Goal: Check status: Check status

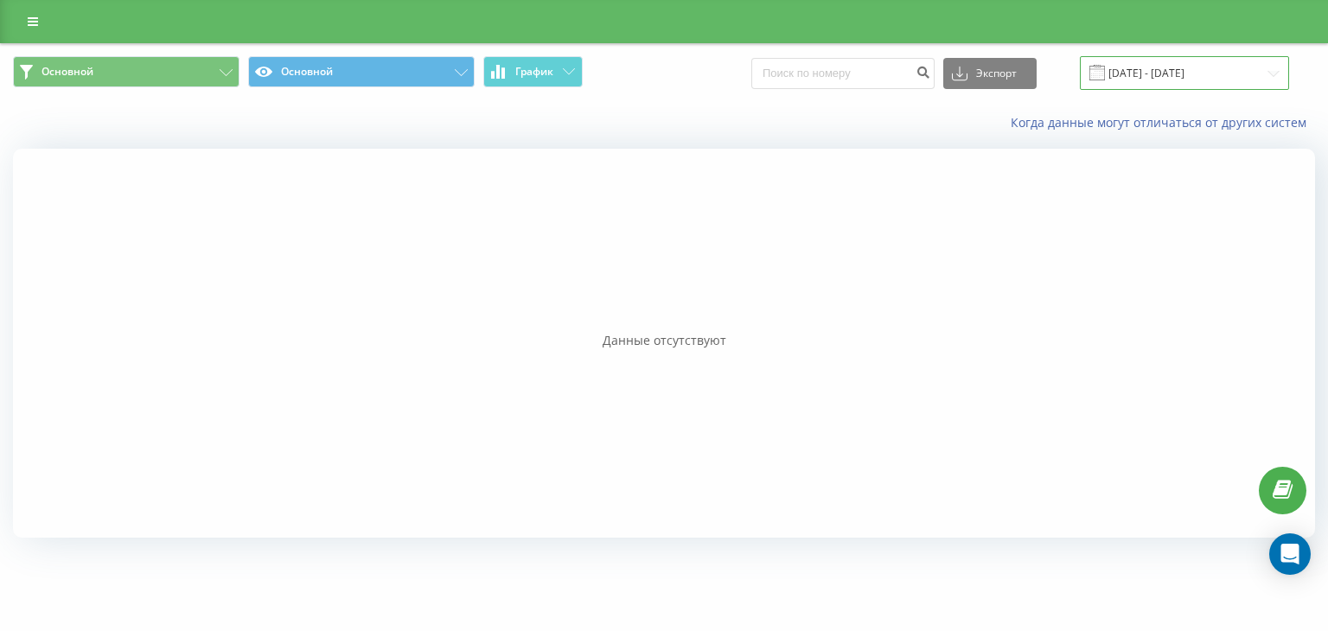
click at [1193, 72] on input "[DATE] - [DATE]" at bounding box center [1184, 73] width 209 height 34
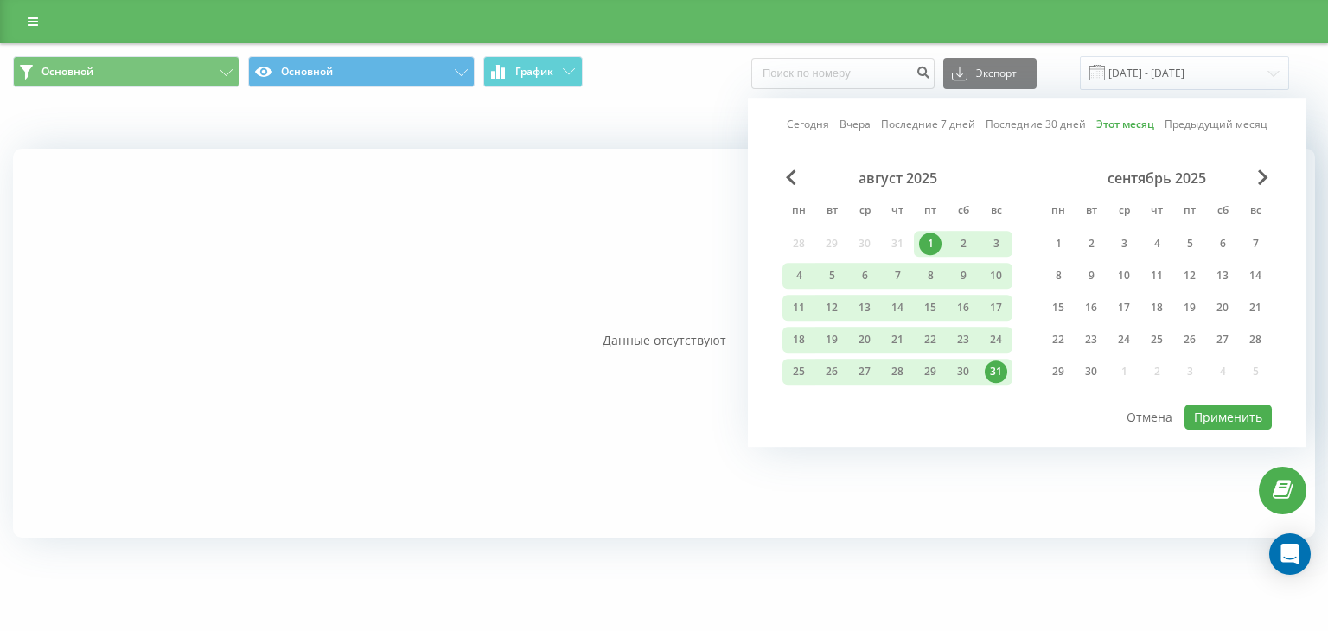
click at [929, 243] on div "1" at bounding box center [930, 244] width 22 height 22
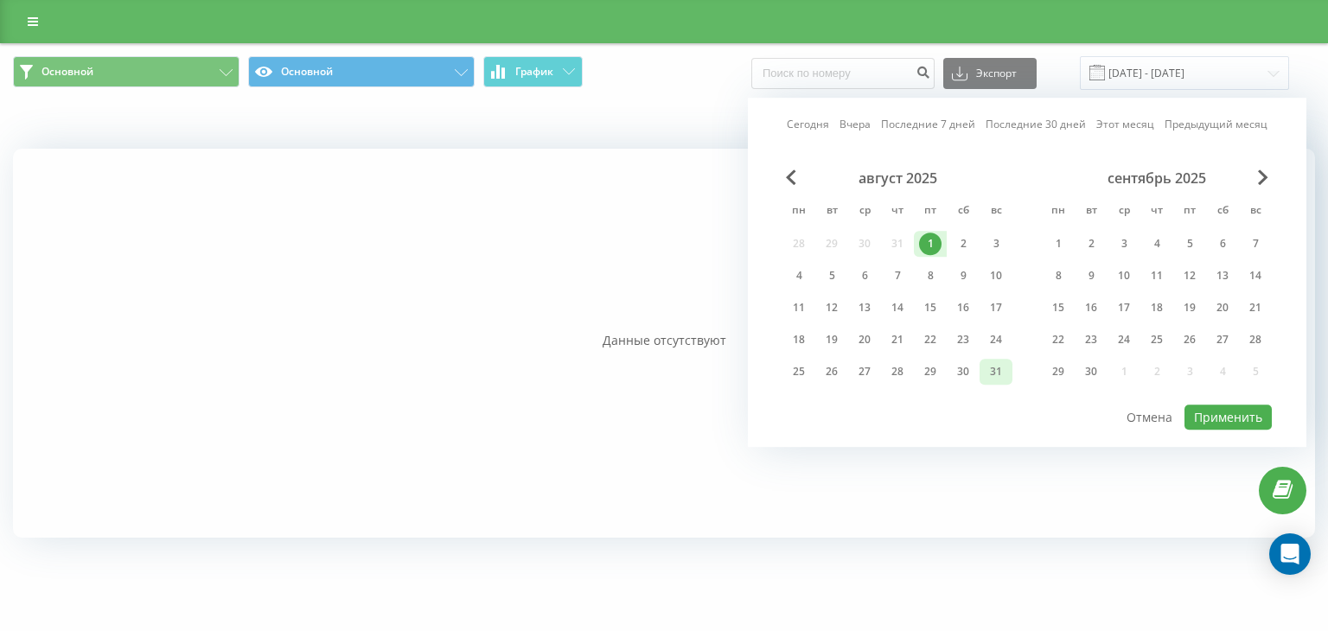
click at [1008, 377] on div "31" at bounding box center [995, 372] width 33 height 26
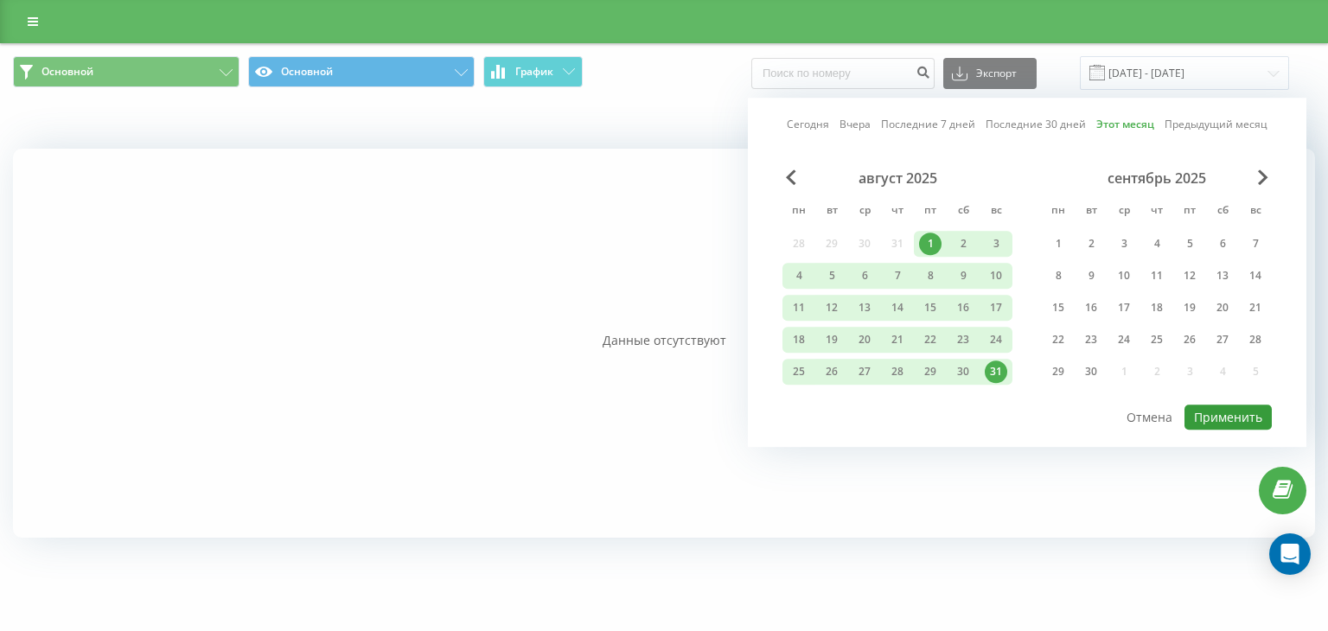
click at [1207, 412] on button "Применить" at bounding box center [1227, 417] width 87 height 25
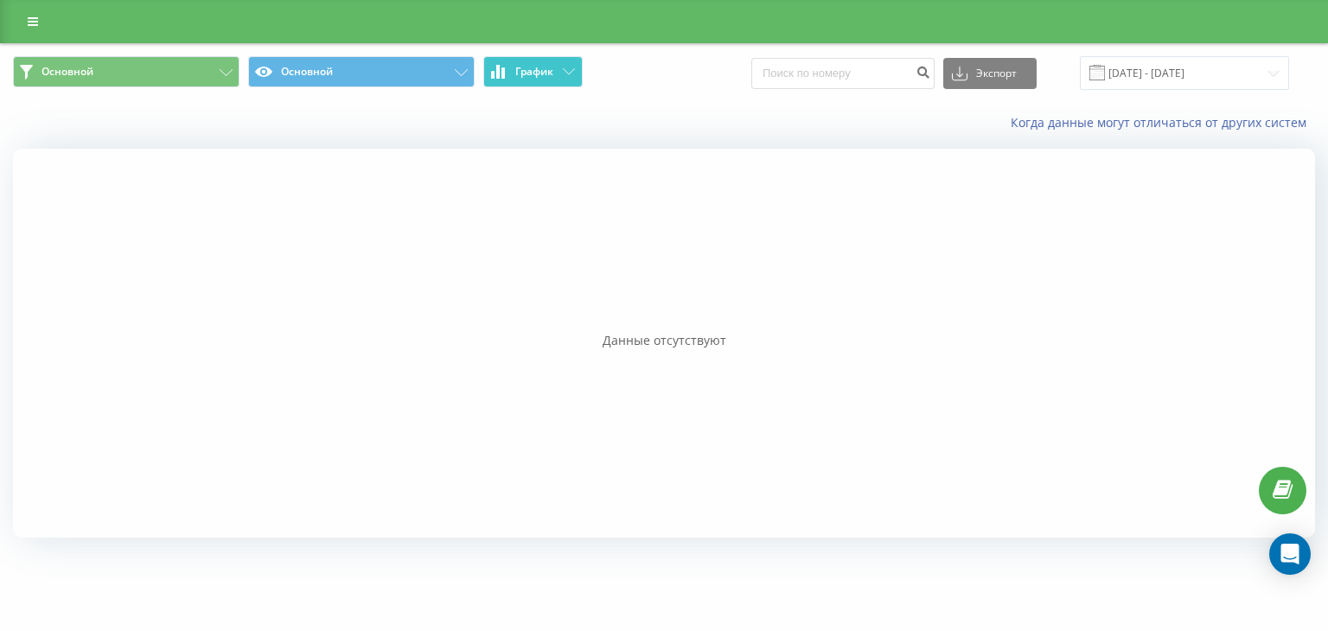
click at [528, 70] on span "График" at bounding box center [534, 72] width 38 height 12
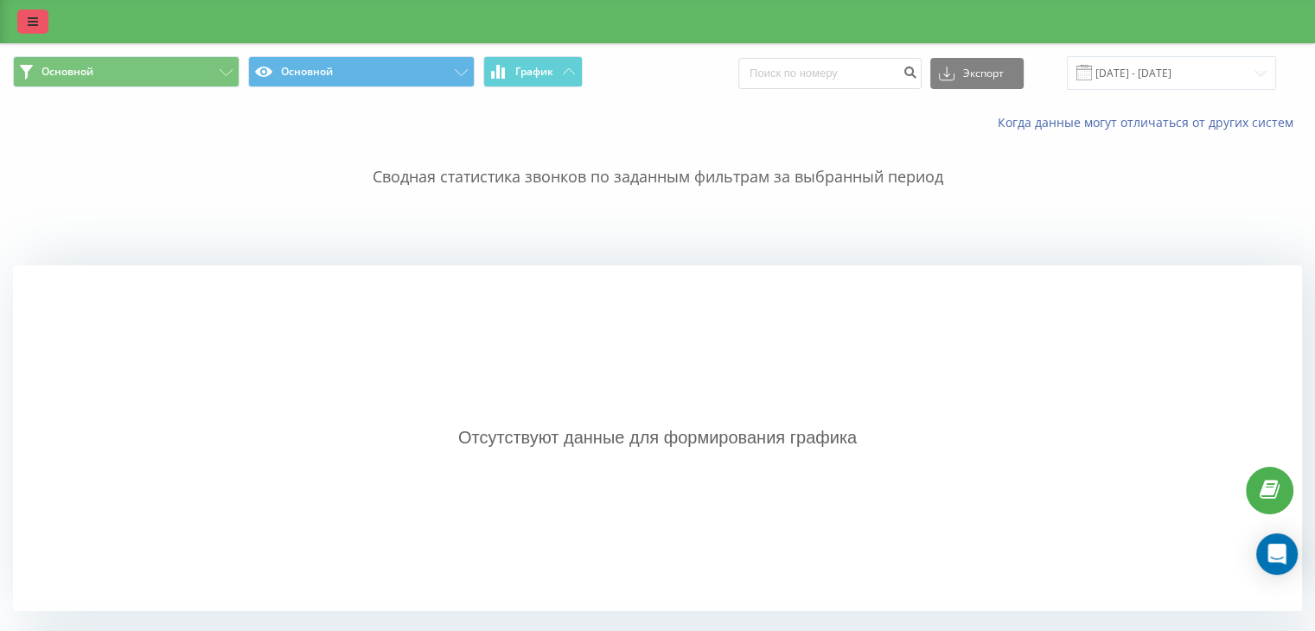
click at [28, 18] on icon at bounding box center [33, 22] width 10 height 12
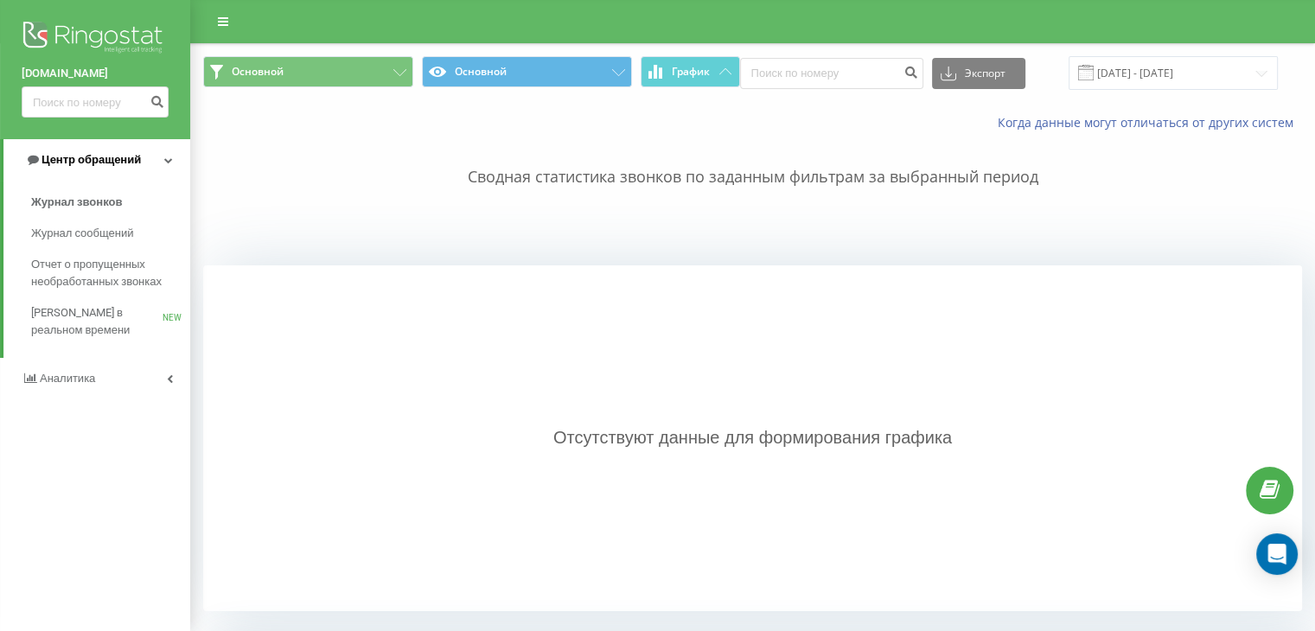
click at [114, 163] on span "Центр обращений" at bounding box center [90, 159] width 99 height 13
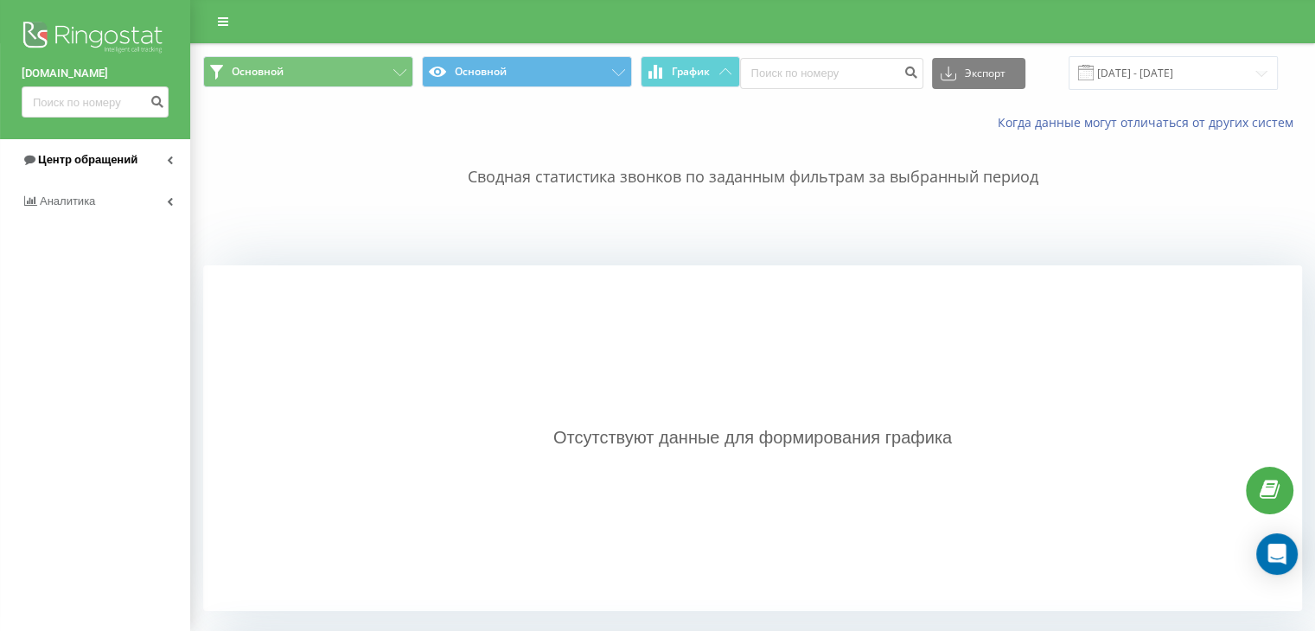
click at [96, 158] on span "Центр обращений" at bounding box center [87, 159] width 99 height 13
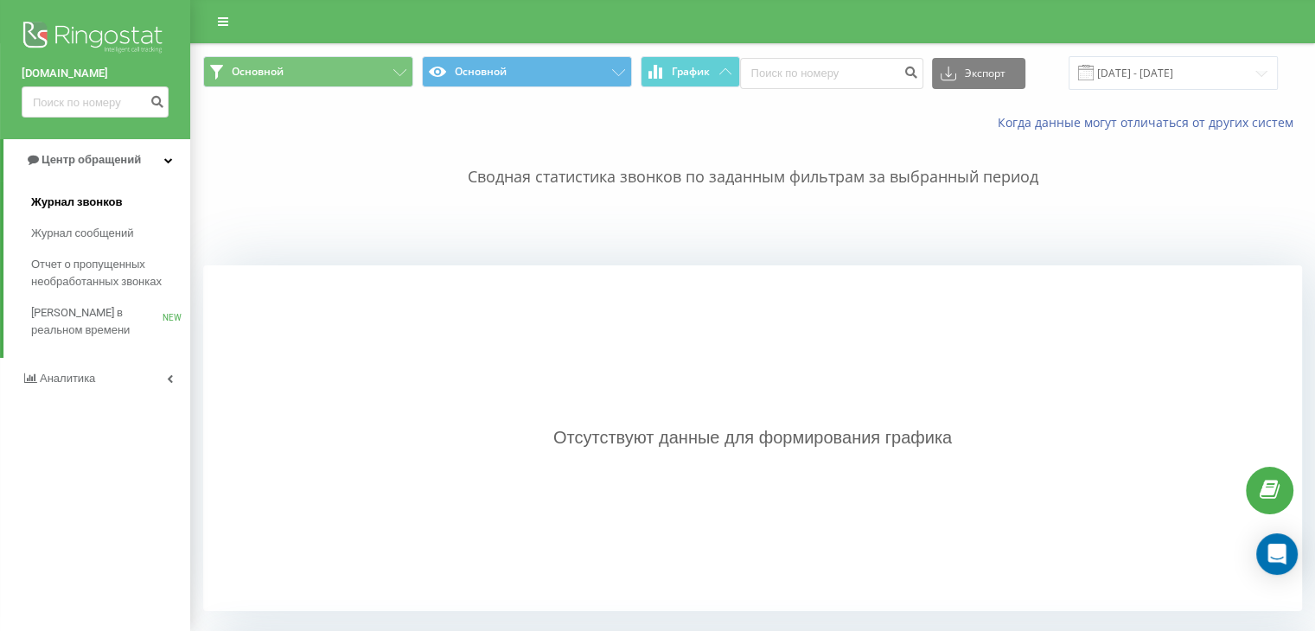
click at [83, 194] on span "Журнал звонков" at bounding box center [76, 202] width 91 height 17
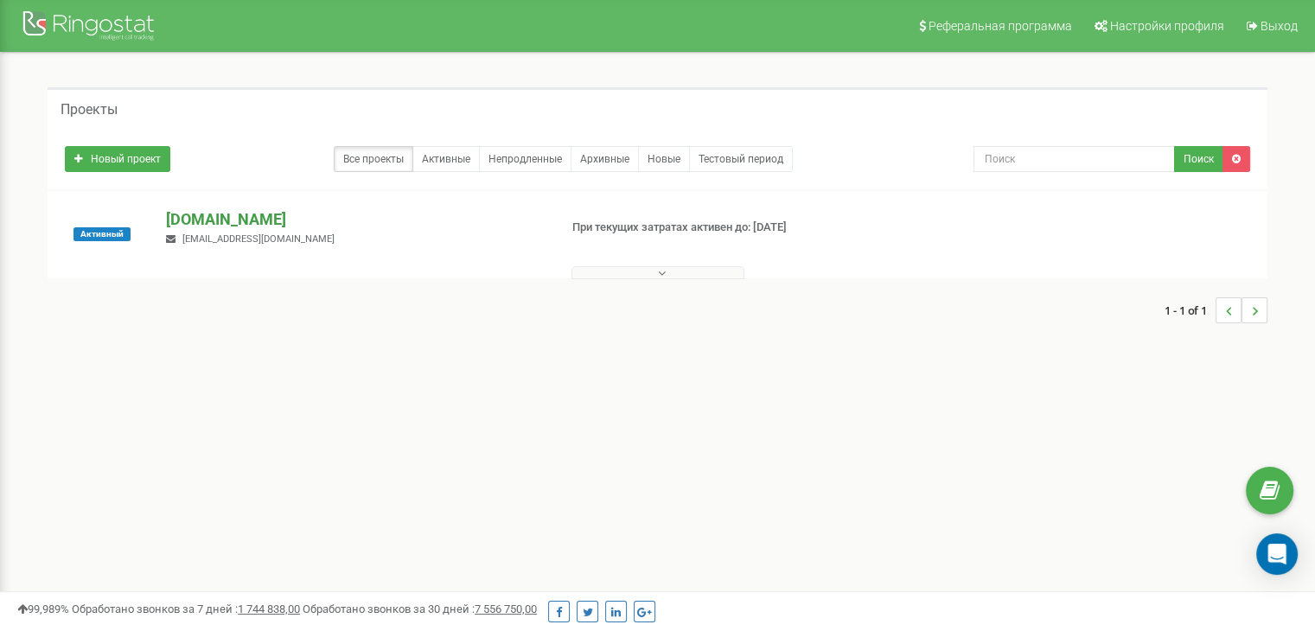
click at [247, 219] on p "[DOMAIN_NAME]" at bounding box center [355, 219] width 378 height 22
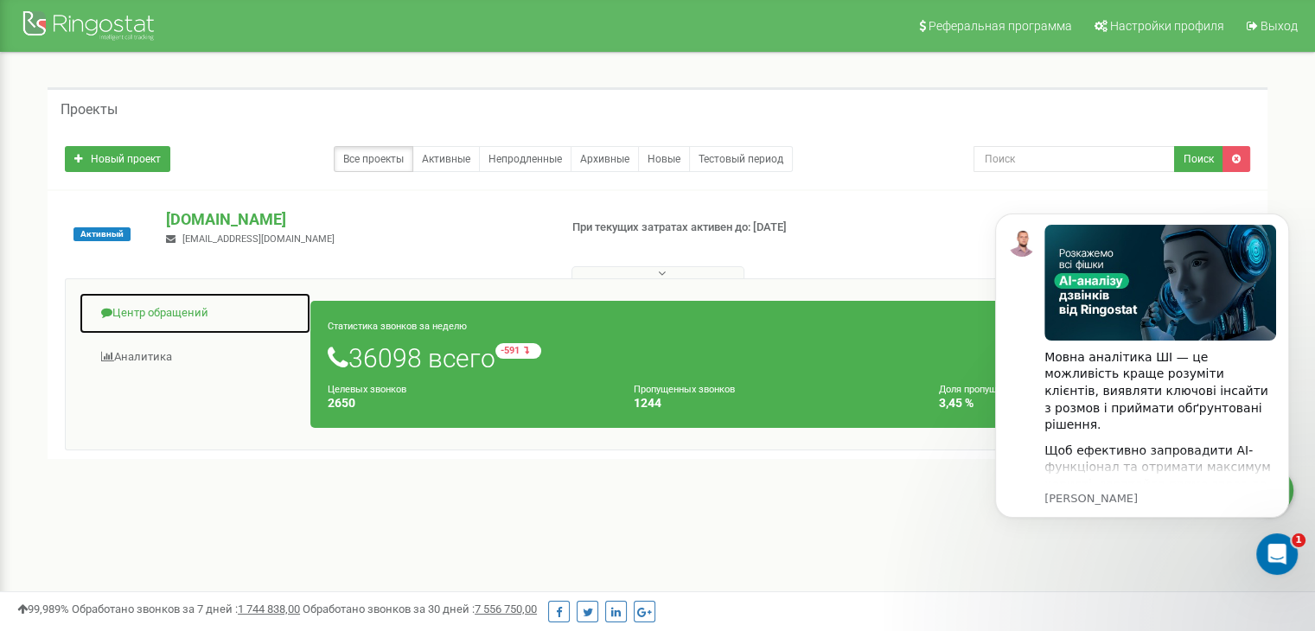
click at [139, 310] on link "Центр обращений" at bounding box center [195, 313] width 233 height 42
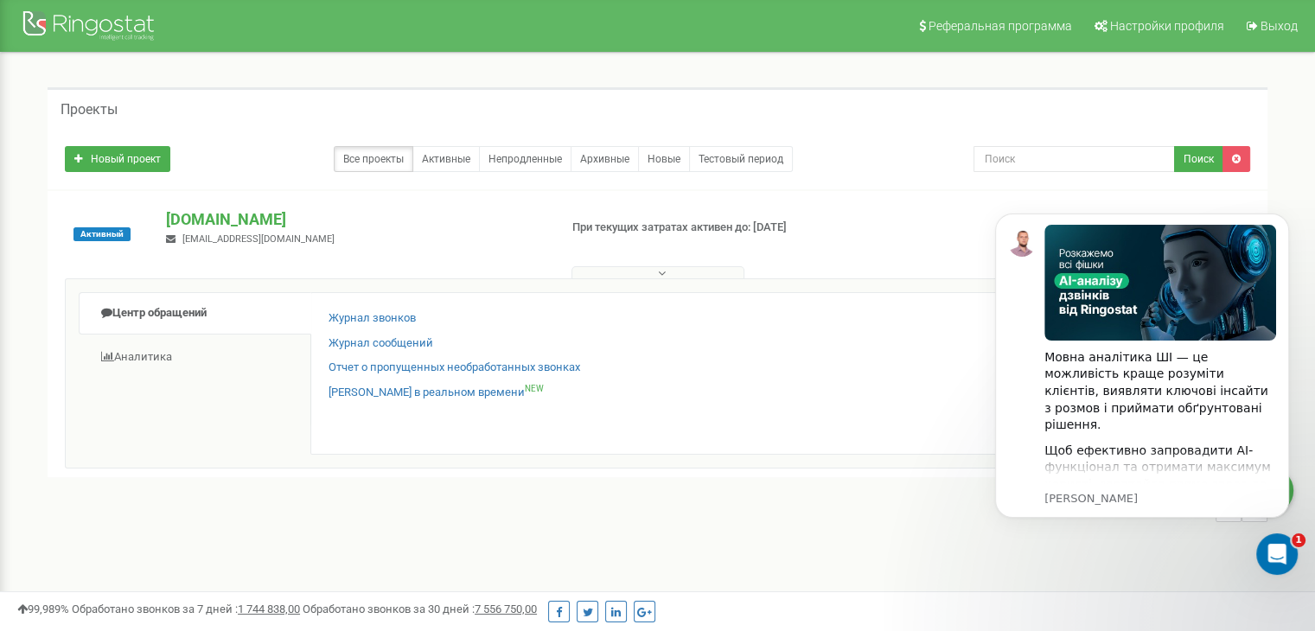
click at [290, 490] on div "1 - 1 of 1" at bounding box center [658, 509] width 1220 height 61
click at [335, 315] on link "Журнал звонков" at bounding box center [371, 318] width 87 height 16
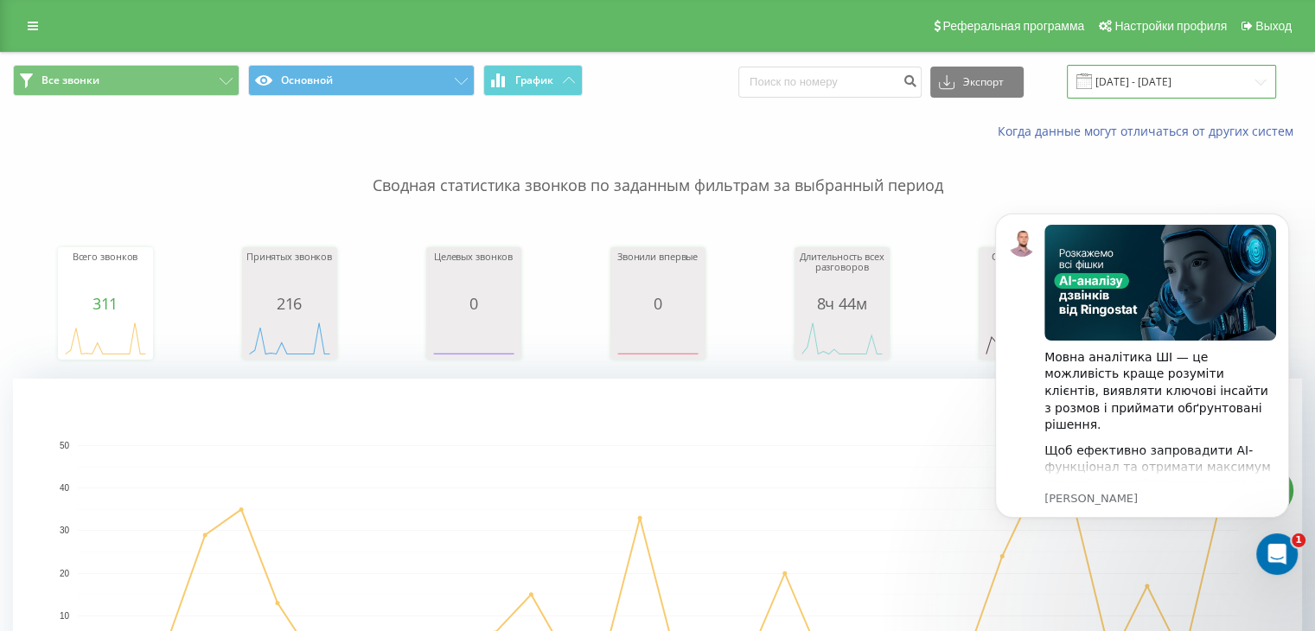
click at [1196, 85] on input "[DATE] - [DATE]" at bounding box center [1171, 82] width 209 height 34
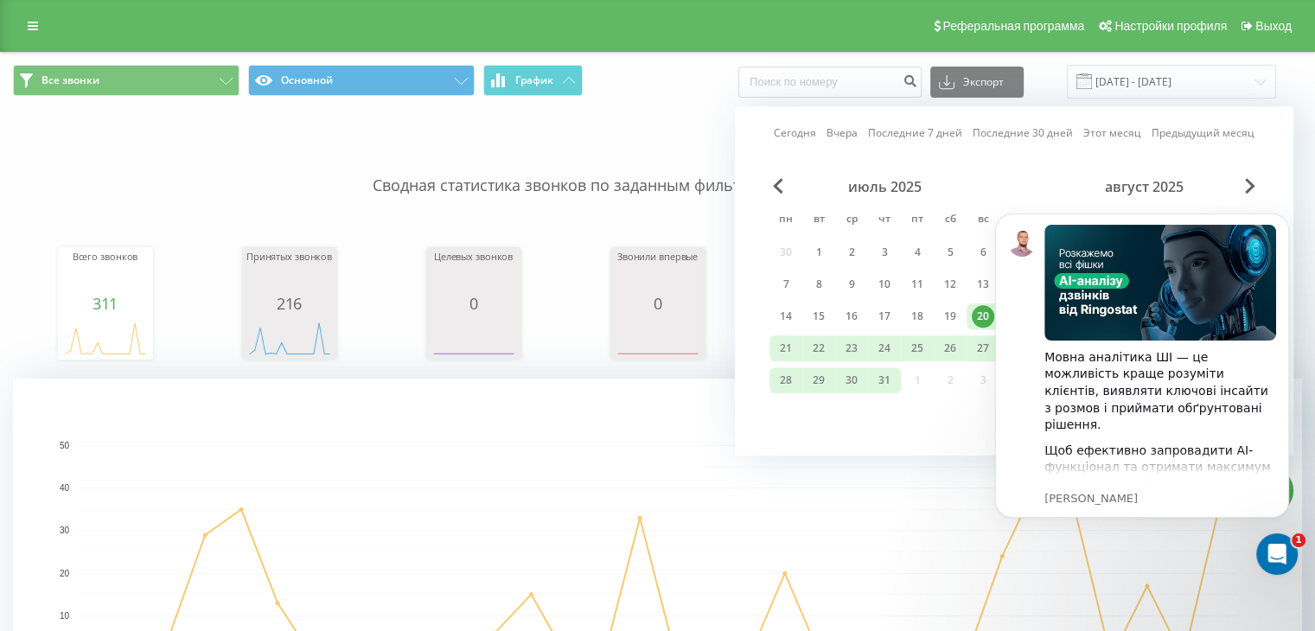
click at [1010, 153] on div "Сегодня Вчера Последние 7 дней Последние 30 дней Этот месяц Предыдущий месяц ию…" at bounding box center [1014, 280] width 558 height 349
click at [1248, 181] on span "Next Month" at bounding box center [1250, 186] width 10 height 16
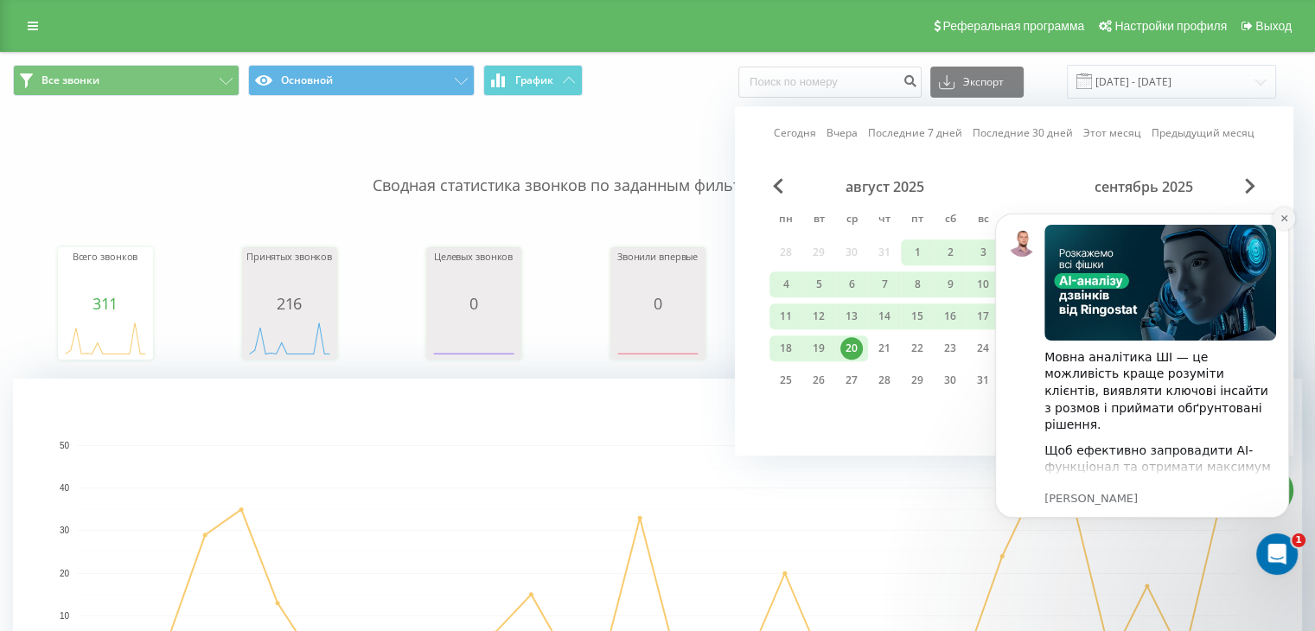
click at [1284, 218] on icon "Dismiss notification" at bounding box center [1283, 218] width 6 height 6
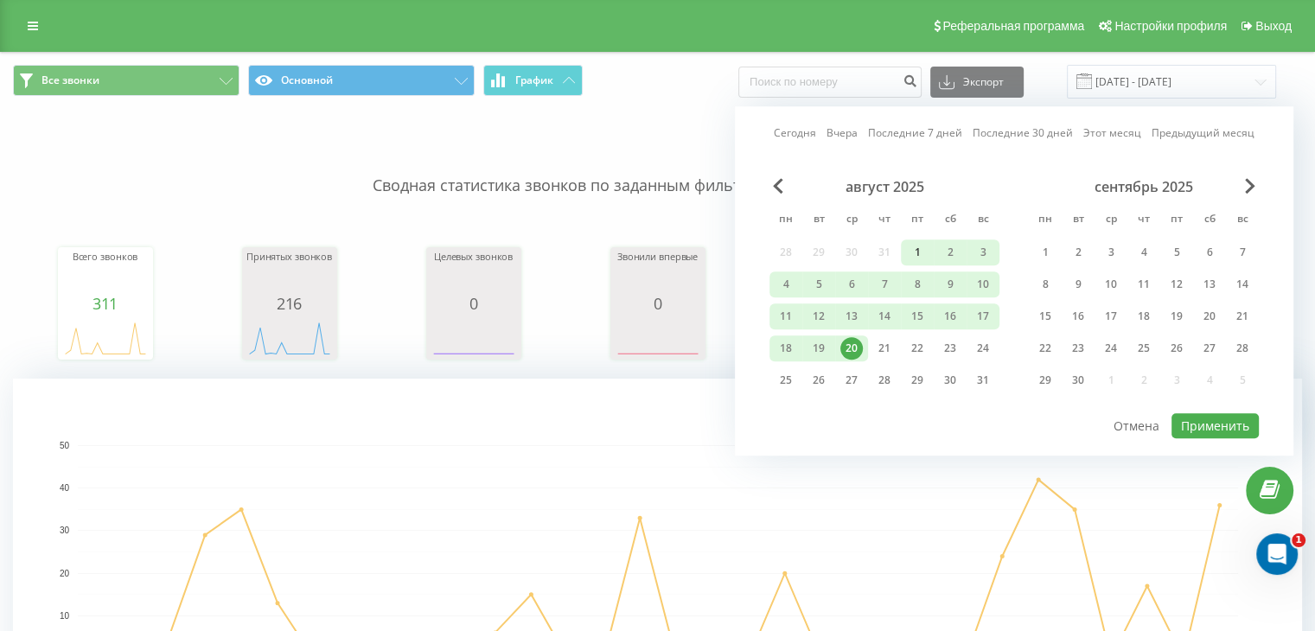
click at [916, 246] on div "1" at bounding box center [917, 252] width 22 height 22
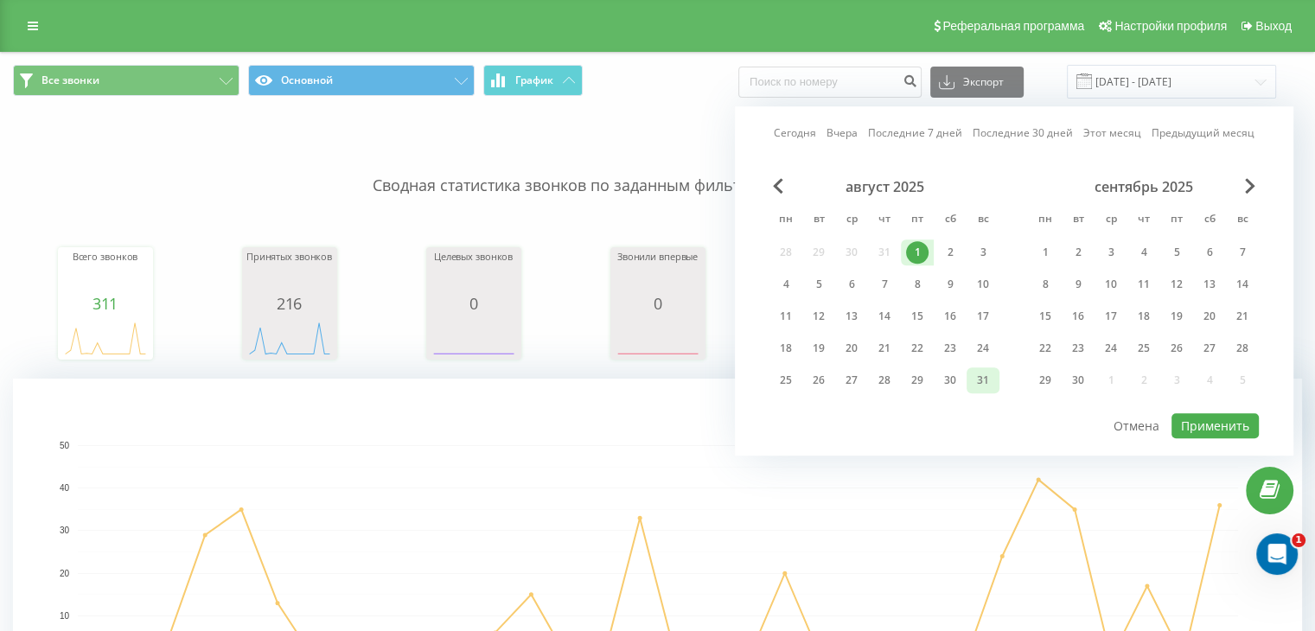
click at [976, 376] on div "31" at bounding box center [983, 380] width 22 height 22
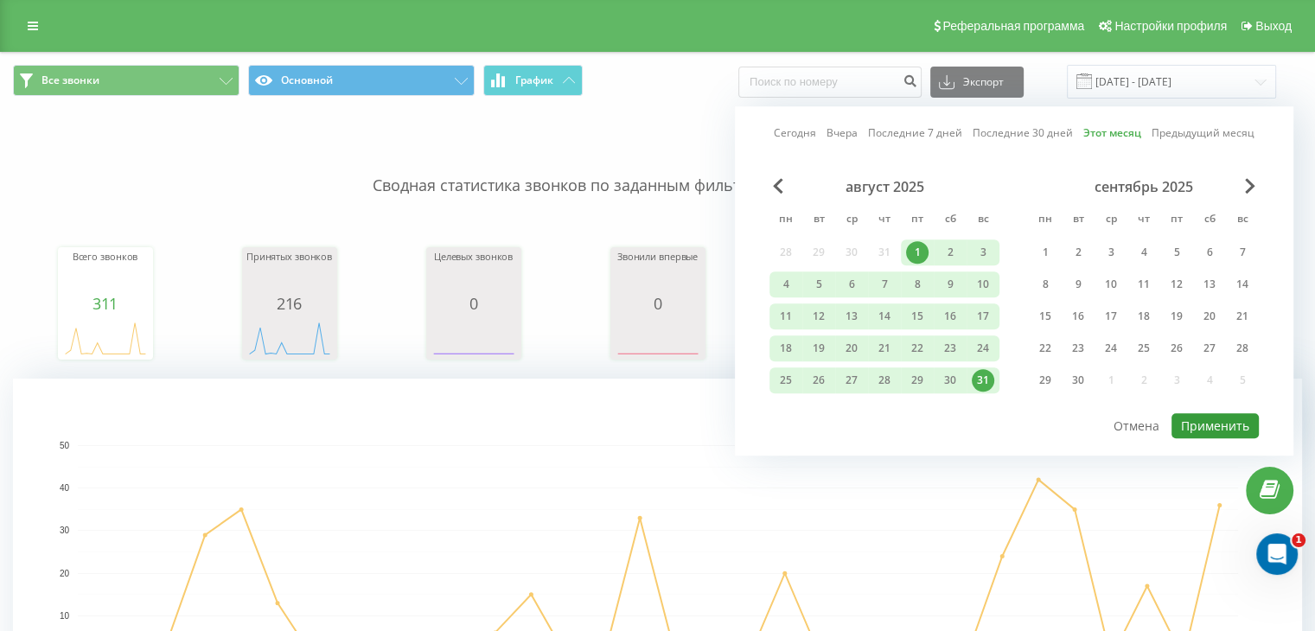
click at [1206, 424] on button "Применить" at bounding box center [1214, 425] width 87 height 25
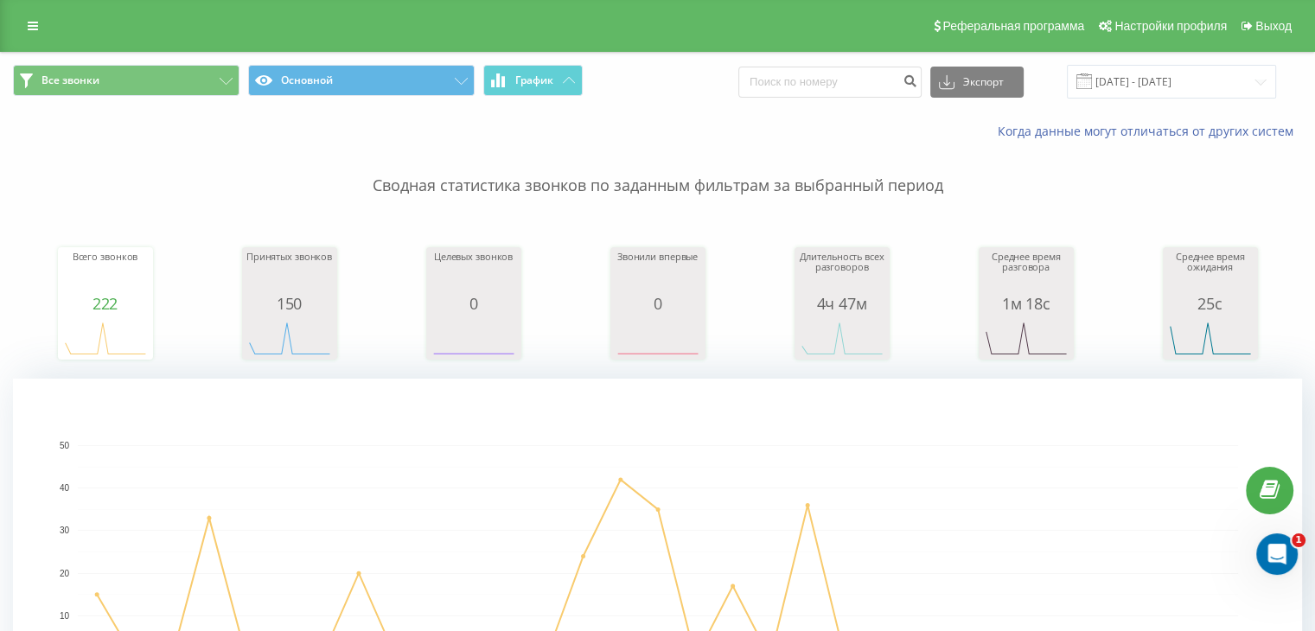
click at [1092, 80] on span at bounding box center [1084, 81] width 16 height 16
click at [1246, 80] on input "[DATE] - [DATE]" at bounding box center [1171, 82] width 209 height 34
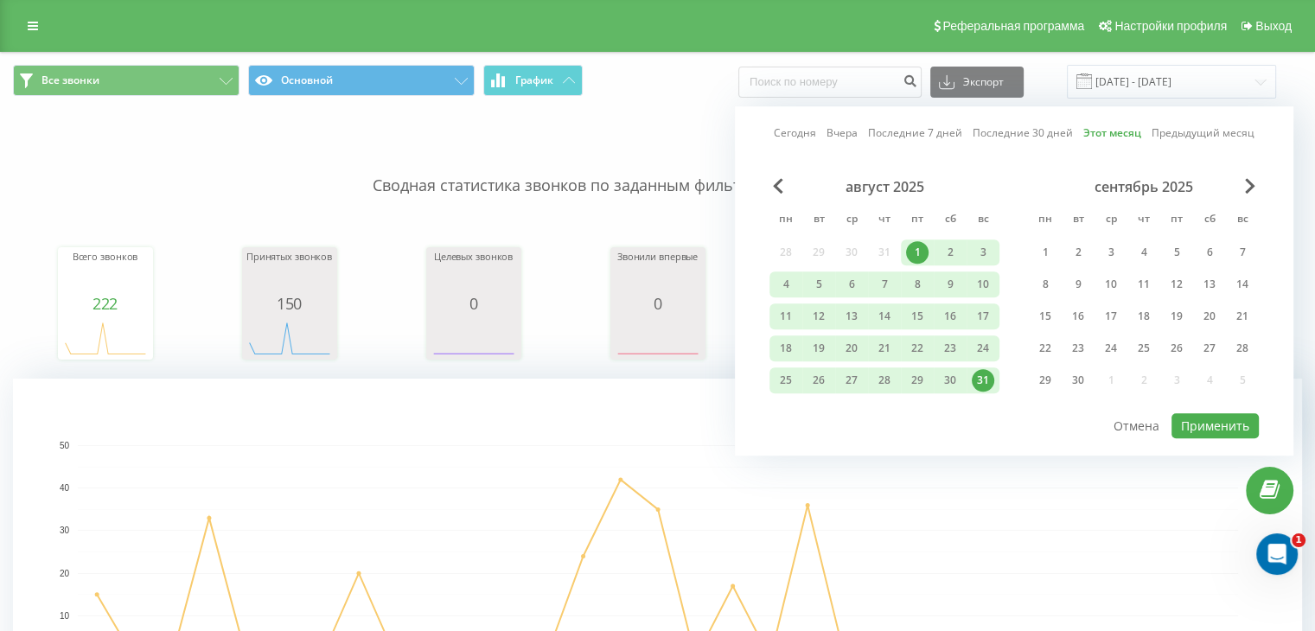
click at [806, 131] on link "Сегодня" at bounding box center [795, 133] width 42 height 16
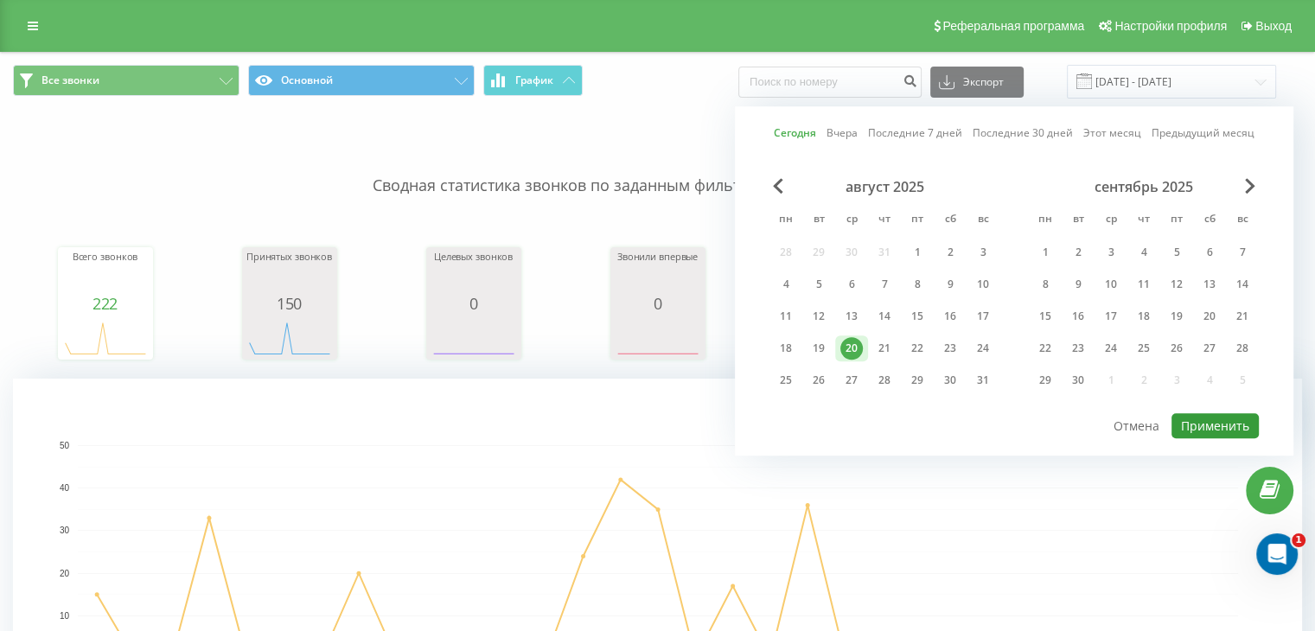
click at [1201, 416] on button "Применить" at bounding box center [1214, 425] width 87 height 25
type input "[DATE] - [DATE]"
